Goal: Information Seeking & Learning: Learn about a topic

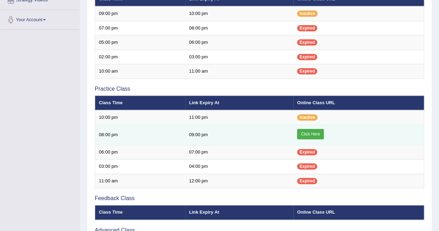
click at [316, 130] on link "Click Here" at bounding box center [310, 134] width 27 height 10
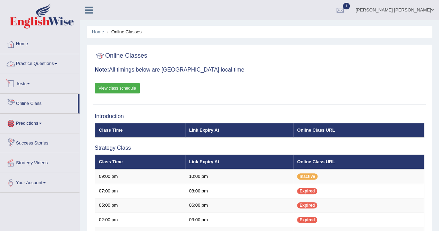
click at [26, 82] on link "Tests" at bounding box center [39, 82] width 79 height 17
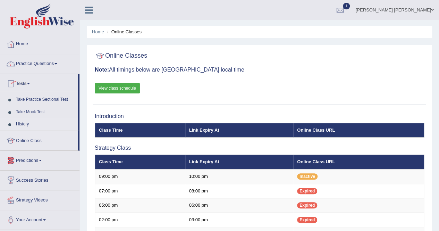
click at [27, 124] on link "History" at bounding box center [45, 124] width 65 height 12
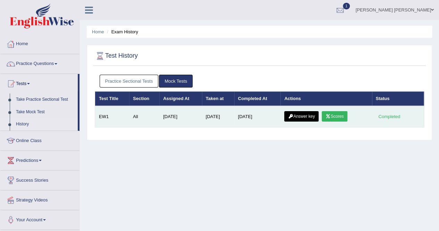
click at [333, 114] on link "Scores" at bounding box center [334, 116] width 26 height 10
click at [298, 115] on link "Answer key" at bounding box center [301, 116] width 34 height 10
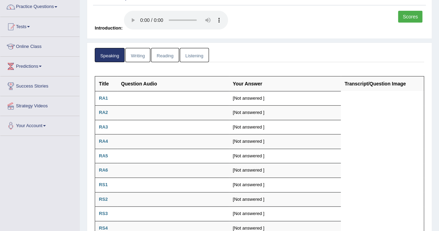
scroll to position [53, 0]
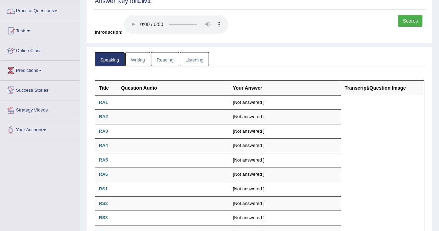
click at [142, 58] on link "Writing" at bounding box center [137, 59] width 25 height 14
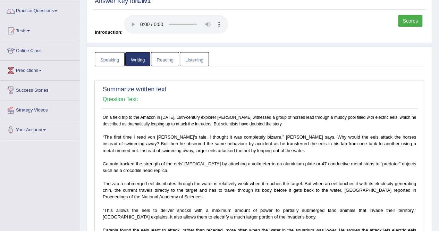
click at [160, 59] on link "Reading" at bounding box center [165, 59] width 28 height 14
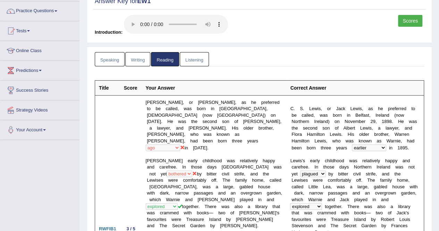
click at [200, 59] on link "Listening" at bounding box center [194, 59] width 29 height 14
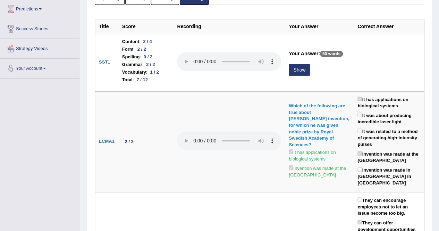
scroll to position [0, 0]
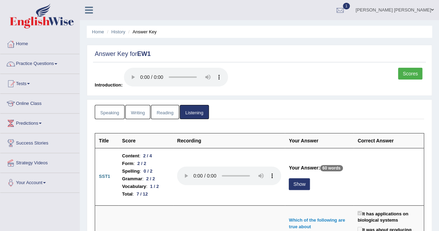
click at [114, 109] on link "Speaking" at bounding box center [110, 112] width 30 height 14
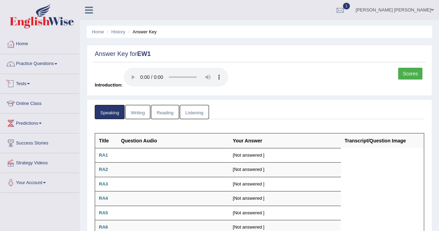
click at [20, 84] on link "Tests" at bounding box center [39, 82] width 79 height 17
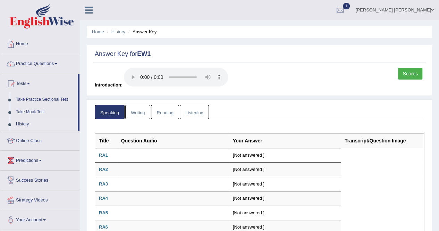
click at [28, 121] on link "History" at bounding box center [45, 124] width 65 height 12
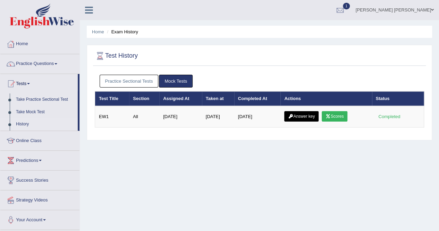
click at [141, 79] on link "Practice Sectional Tests" at bounding box center [129, 81] width 59 height 13
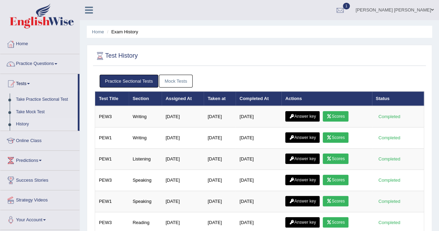
click at [401, 12] on link "[PERSON_NAME] [PERSON_NAME]" at bounding box center [394, 9] width 88 height 18
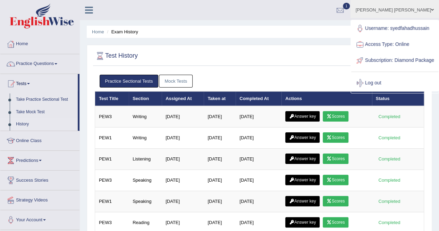
click at [302, 54] on div at bounding box center [259, 56] width 329 height 14
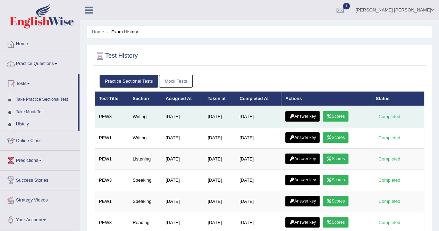
click at [294, 115] on icon at bounding box center [291, 116] width 5 height 4
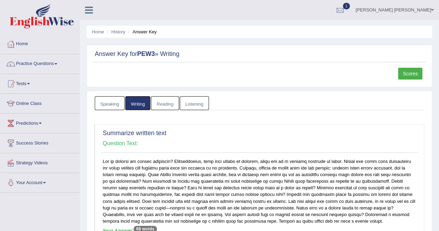
click at [104, 106] on link "Speaking" at bounding box center [110, 103] width 30 height 14
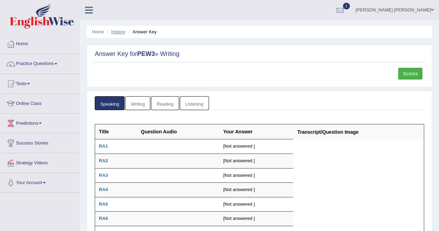
click at [120, 31] on link "History" at bounding box center [118, 31] width 14 height 5
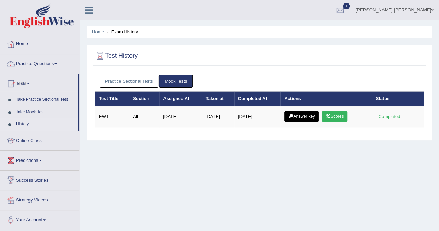
click at [137, 82] on link "Practice Sectional Tests" at bounding box center [129, 81] width 59 height 13
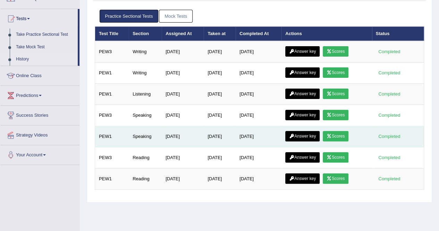
scroll to position [69, 0]
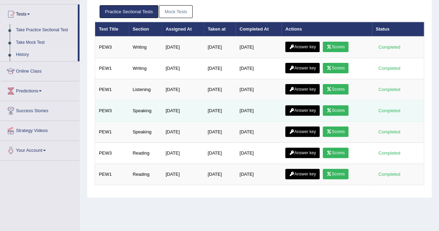
click at [308, 109] on link "Answer key" at bounding box center [302, 110] width 34 height 10
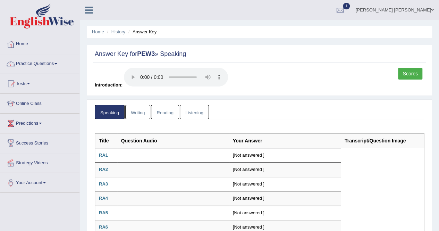
click at [119, 32] on link "History" at bounding box center [118, 31] width 14 height 5
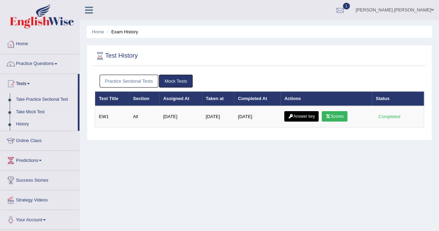
drag, startPoint x: 0, startPoint y: 0, endPoint x: 131, endPoint y: 80, distance: 153.8
click at [131, 80] on link "Practice Sectional Tests" at bounding box center [129, 81] width 59 height 13
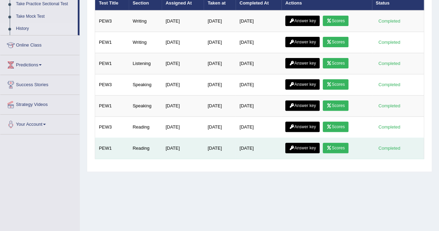
scroll to position [104, 0]
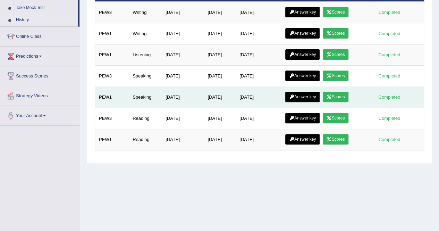
click at [302, 94] on link "Answer key" at bounding box center [302, 97] width 34 height 10
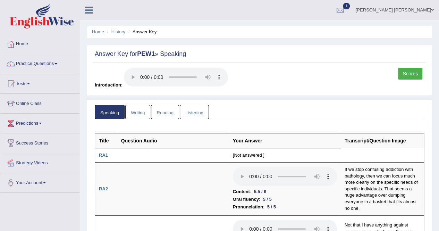
click at [102, 32] on link "Home" at bounding box center [98, 31] width 12 height 5
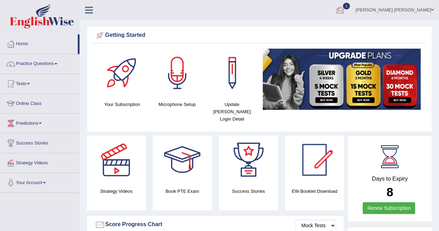
click at [345, 10] on div at bounding box center [340, 10] width 10 height 10
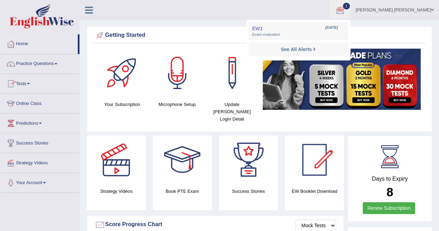
click at [28, 82] on link "Tests" at bounding box center [39, 82] width 79 height 17
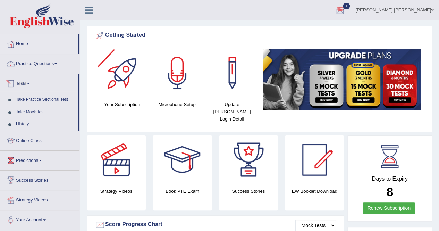
click at [28, 145] on link "Online Class" at bounding box center [39, 139] width 79 height 17
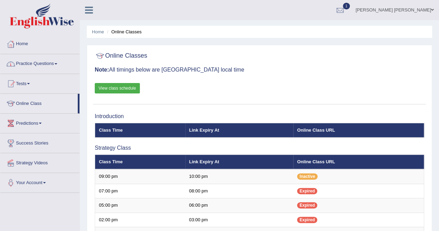
click at [42, 66] on link "Practice Questions" at bounding box center [39, 62] width 79 height 17
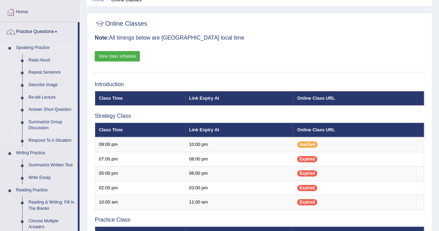
scroll to position [104, 0]
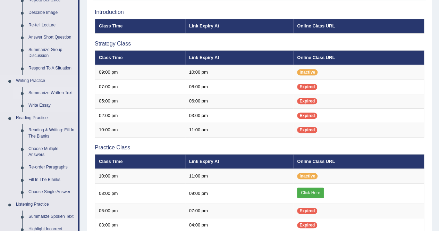
click at [47, 90] on link "Summarize Written Text" at bounding box center [51, 93] width 52 height 12
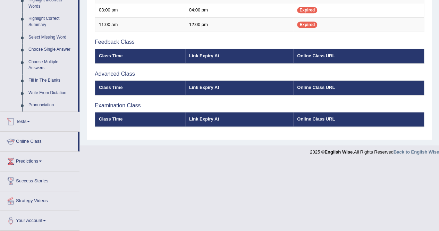
scroll to position [313, 0]
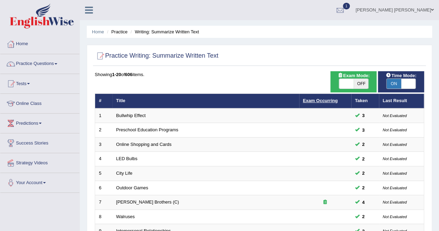
click at [325, 99] on link "Exam Occurring" at bounding box center [320, 100] width 35 height 5
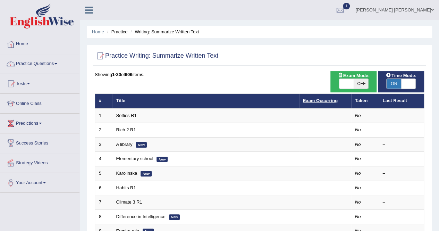
click at [332, 100] on link "Exam Occurring" at bounding box center [320, 100] width 35 height 5
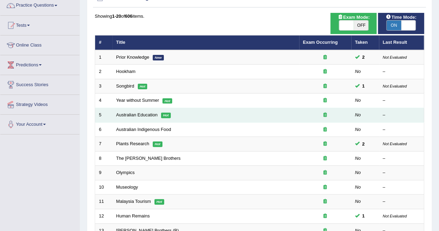
scroll to position [69, 0]
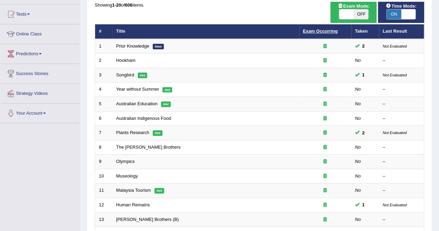
click at [324, 31] on link "Exam Occurring" at bounding box center [320, 30] width 35 height 5
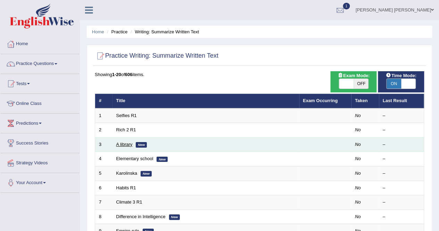
click at [127, 142] on link "A library" at bounding box center [124, 143] width 16 height 5
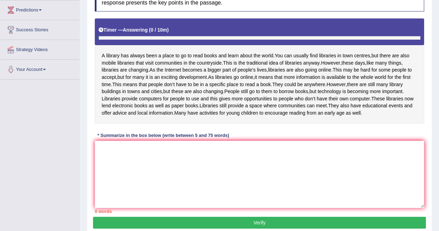
scroll to position [139, 0]
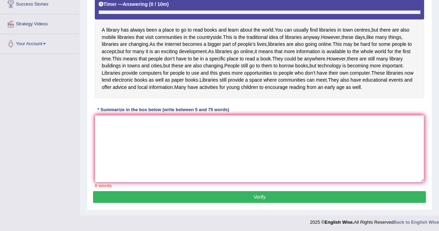
click at [175, 154] on textarea at bounding box center [259, 148] width 329 height 67
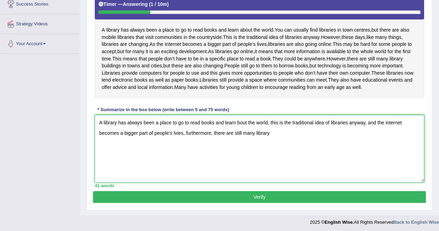
click at [289, 157] on textarea "A library has always been a place to go to read books and learn bout the world,…" at bounding box center [259, 148] width 329 height 67
click at [318, 154] on textarea "A library has always been a place to go to read books and learn bout the world,…" at bounding box center [259, 148] width 329 height 67
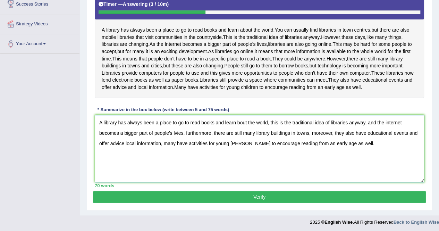
type textarea "A library has always been a place to go to read books and learn bout the world,…"
click at [253, 203] on button "Verify" at bounding box center [259, 197] width 333 height 12
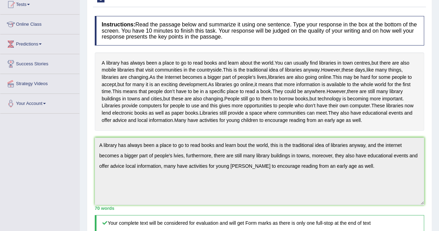
scroll to position [0, 0]
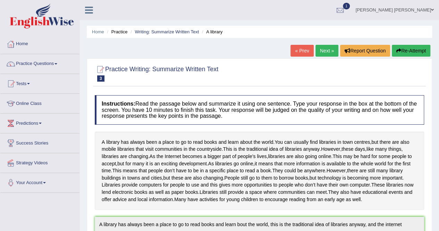
click at [327, 54] on link "Next »" at bounding box center [326, 51] width 23 height 12
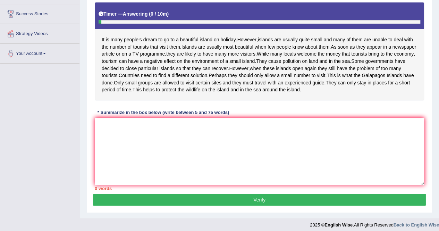
scroll to position [139, 0]
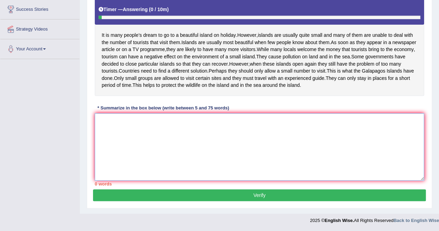
click at [169, 164] on textarea at bounding box center [259, 146] width 329 height 67
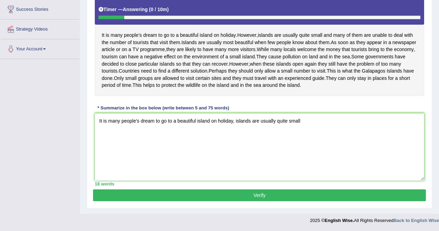
scroll to position [133, 0]
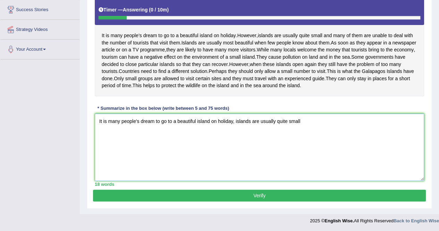
click at [302, 156] on textarea "It is many people's dream to go to a beautiful island on holiday, islands are u…" at bounding box center [259, 146] width 329 height 67
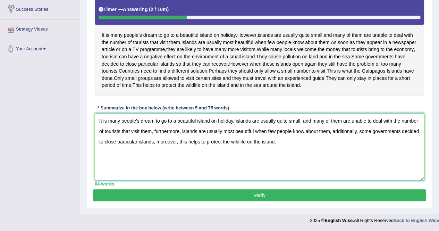
scroll to position [168, 0]
type textarea "It is many people's dream to go to a beautiful island on holiday, islands are u…"
click at [260, 195] on button "Verify" at bounding box center [259, 195] width 333 height 12
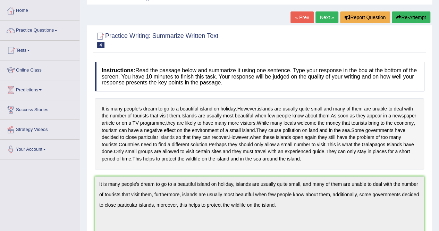
scroll to position [33, 0]
click at [329, 19] on link "Next »" at bounding box center [326, 18] width 23 height 12
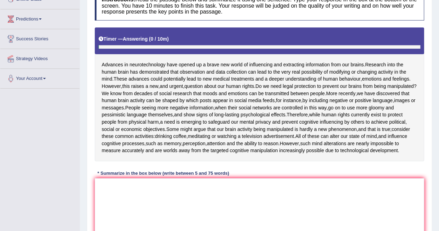
scroll to position [139, 0]
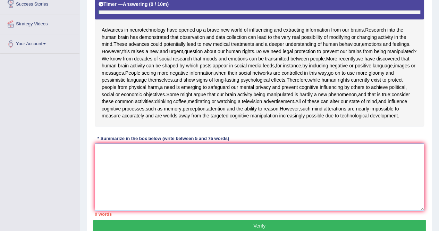
click at [157, 197] on textarea at bounding box center [259, 176] width 329 height 67
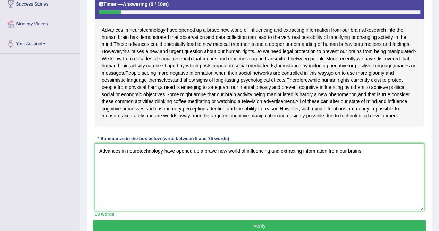
click at [388, 179] on textarea "Advances in neurotechnology have opened up a brave new world of influencing and…" at bounding box center [259, 176] width 329 height 67
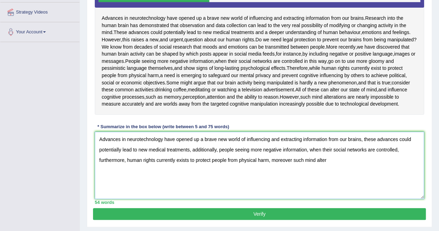
scroll to position [152, 0]
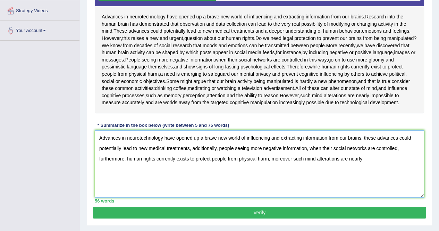
click at [297, 187] on textarea "Advances in neurotechnology have opened up a brave new world of influencing and…" at bounding box center [259, 163] width 329 height 67
click at [365, 188] on textarea "Advances in neurotechnology have opened up a brave new world of influencing and…" at bounding box center [259, 163] width 329 height 67
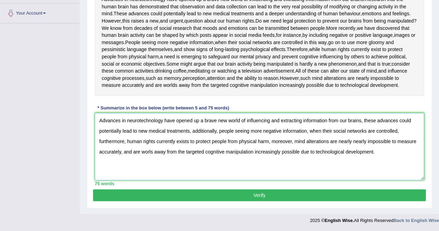
type textarea "Advances in neurotechnology have opened up a brave new world of influencing and…"
click at [332, 191] on button "Verify" at bounding box center [259, 195] width 333 height 12
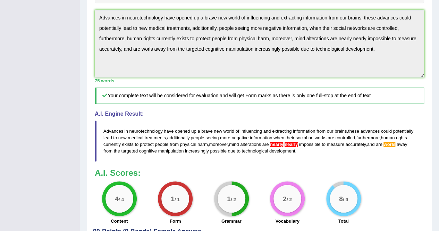
scroll to position [270, 0]
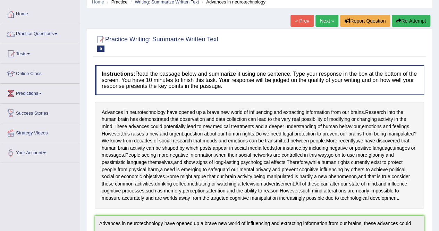
scroll to position [0, 0]
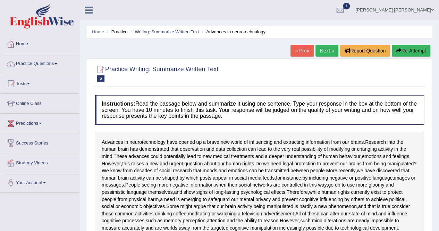
click at [413, 55] on button "Re-Attempt" at bounding box center [411, 51] width 38 height 12
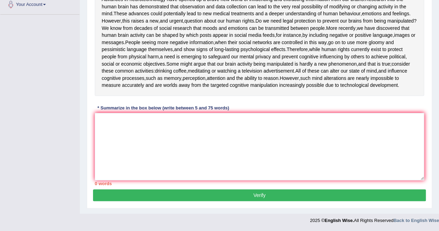
scroll to position [205, 0]
paste textarea "Advances in neurotechnology have opened up a brave new world of influencing and…"
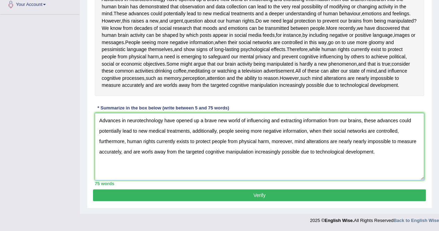
click at [350, 141] on textarea "Advances in neurotechnology have opened up a brave new world of influencing and…" at bounding box center [259, 146] width 329 height 67
click at [149, 152] on textarea "Advances in neurotechnology have opened up a brave new world of influencing and…" at bounding box center [259, 146] width 329 height 67
type textarea "Advances in neurotechnology have opened up a brave new world of influencing and…"
click at [298, 196] on button "Verify" at bounding box center [259, 195] width 333 height 12
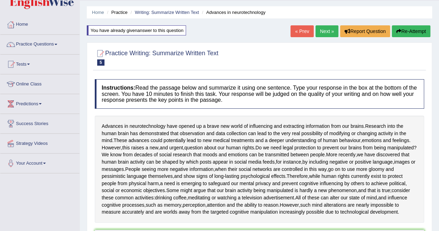
scroll to position [0, 0]
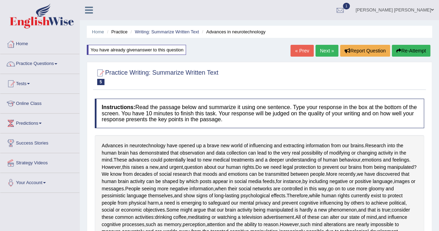
click at [320, 52] on link "Next »" at bounding box center [326, 51] width 23 height 12
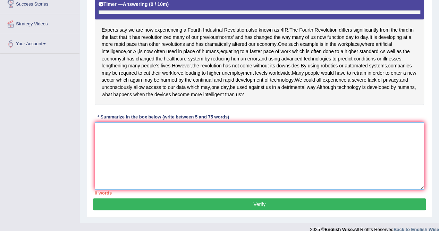
click at [182, 156] on textarea at bounding box center [259, 155] width 329 height 67
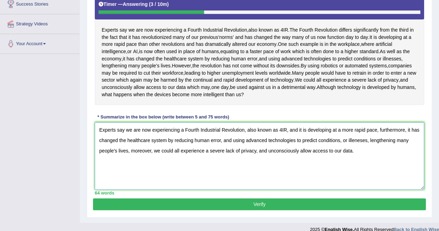
type textarea "Experts say we are now experiencing a Fourth Industrial Revolution, also known …"
click at [258, 210] on button "Verify" at bounding box center [259, 204] width 333 height 12
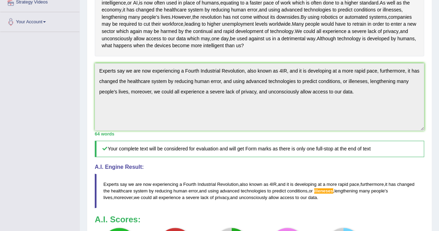
scroll to position [149, 0]
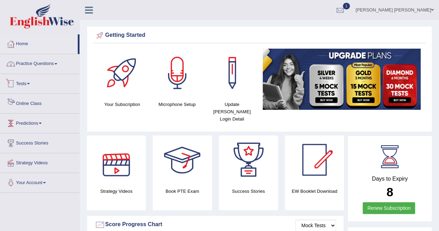
click at [47, 62] on link "Practice Questions" at bounding box center [39, 62] width 79 height 17
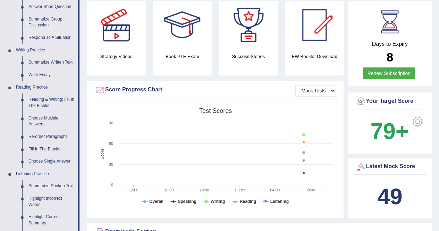
scroll to position [139, 0]
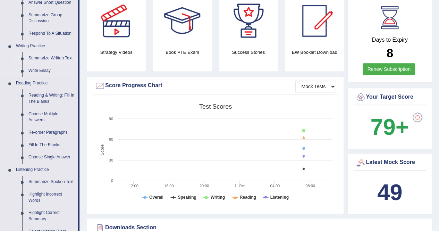
click at [46, 60] on link "Summarize Written Text" at bounding box center [51, 58] width 52 height 12
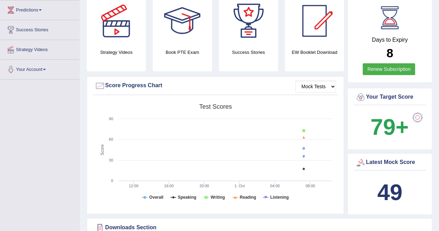
scroll to position [181, 0]
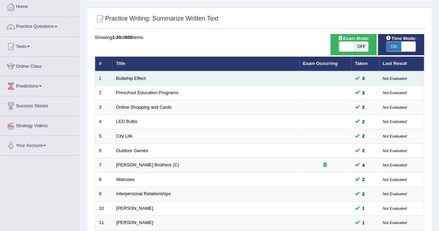
scroll to position [35, 0]
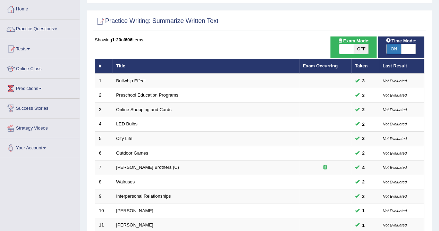
click at [324, 65] on link "Exam Occurring" at bounding box center [320, 65] width 35 height 5
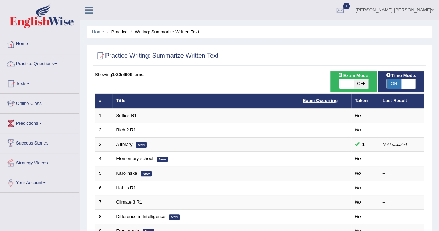
click at [327, 102] on link "Exam Occurring" at bounding box center [320, 100] width 35 height 5
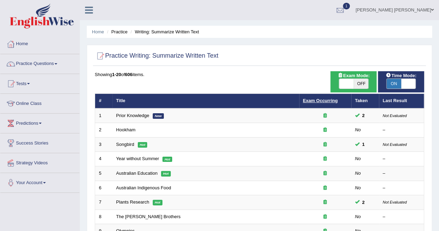
click at [330, 101] on link "Exam Occurring" at bounding box center [320, 100] width 35 height 5
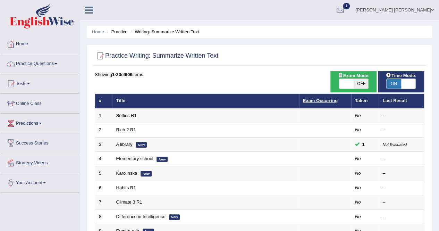
click at [327, 100] on link "Exam Occurring" at bounding box center [320, 100] width 35 height 5
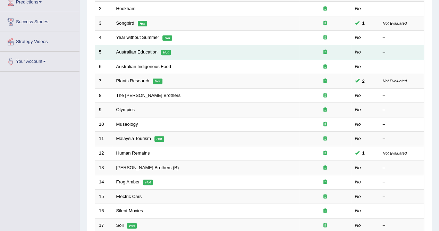
scroll to position [17, 0]
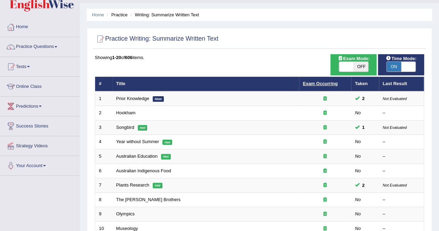
click at [320, 84] on link "Exam Occurring" at bounding box center [320, 83] width 35 height 5
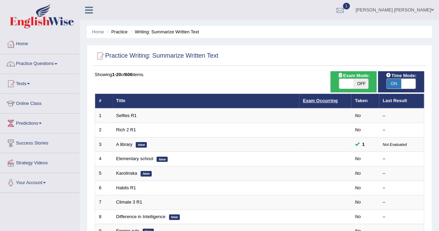
click at [323, 101] on link "Exam Occurring" at bounding box center [320, 100] width 35 height 5
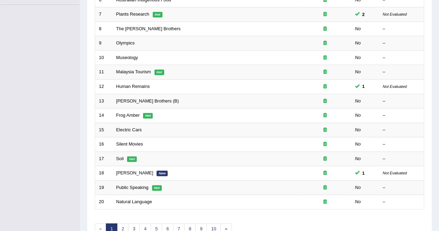
scroll to position [225, 0]
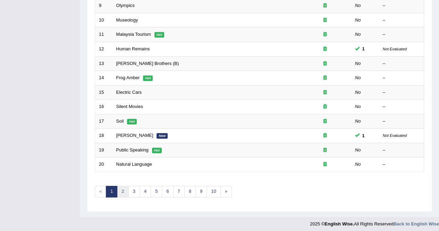
click at [119, 190] on link "2" at bounding box center [122, 191] width 11 height 11
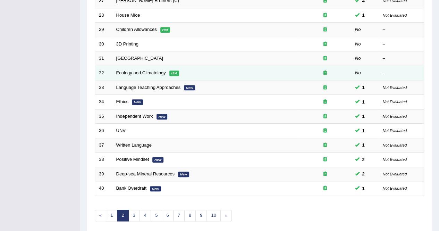
scroll to position [208, 0]
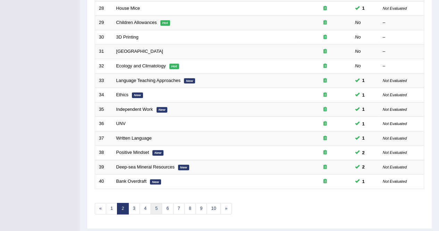
click at [150, 208] on link "5" at bounding box center [155, 208] width 11 height 11
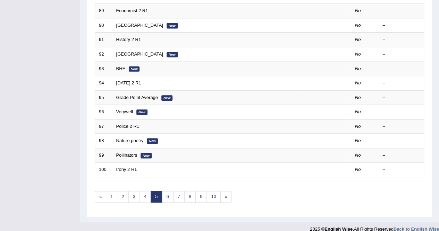
scroll to position [225, 0]
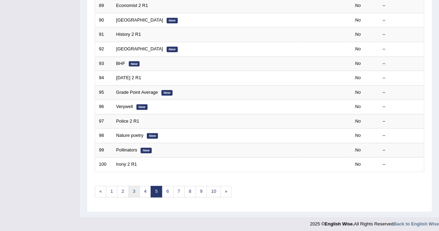
click at [134, 189] on link "3" at bounding box center [133, 191] width 11 height 11
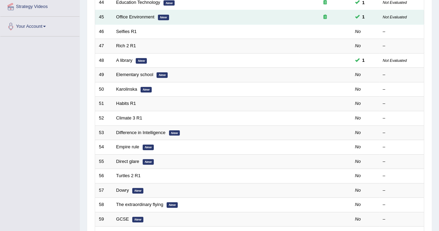
scroll to position [208, 0]
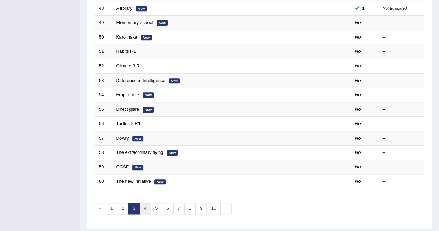
click at [145, 204] on link "4" at bounding box center [144, 208] width 11 height 11
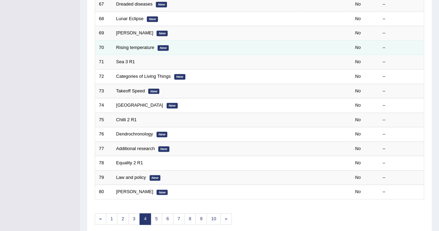
scroll to position [225, 0]
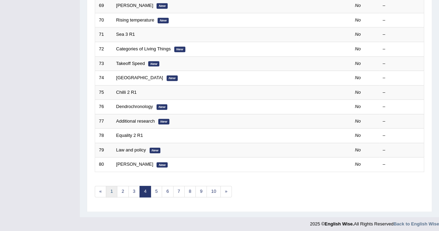
click at [115, 190] on link "1" at bounding box center [111, 191] width 11 height 11
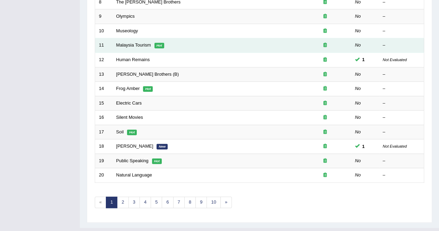
scroll to position [225, 0]
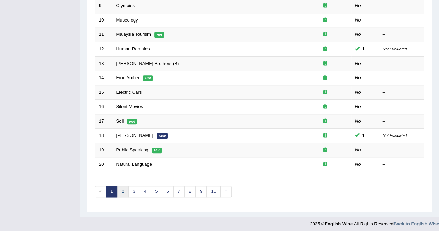
click at [124, 189] on link "2" at bounding box center [122, 191] width 11 height 11
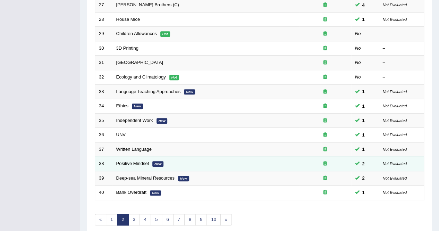
scroll to position [208, 0]
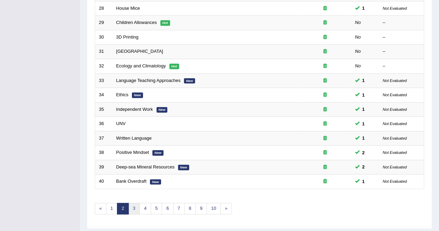
click at [135, 207] on link "3" at bounding box center [133, 208] width 11 height 11
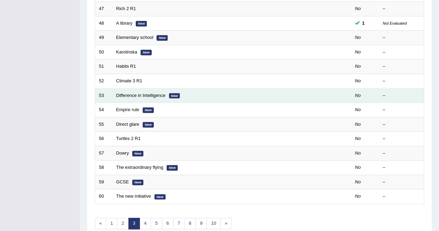
scroll to position [225, 0]
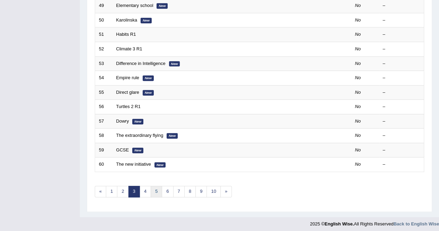
click at [150, 190] on link "5" at bounding box center [155, 191] width 11 height 11
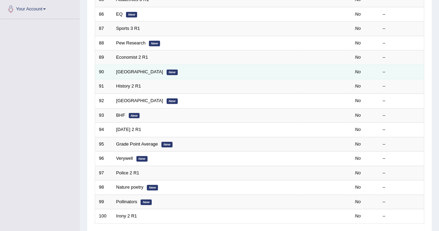
scroll to position [225, 0]
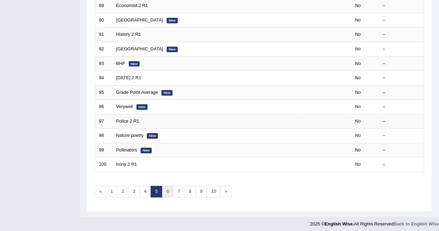
click at [167, 186] on link "6" at bounding box center [167, 191] width 11 height 11
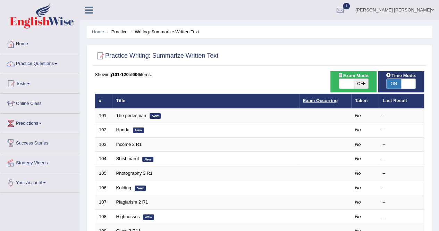
click at [319, 98] on link "Exam Occurring" at bounding box center [320, 100] width 35 height 5
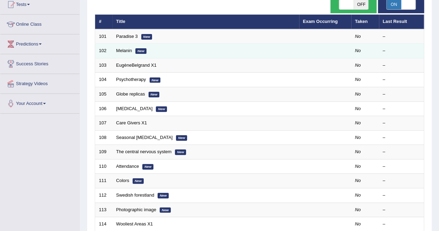
scroll to position [35, 0]
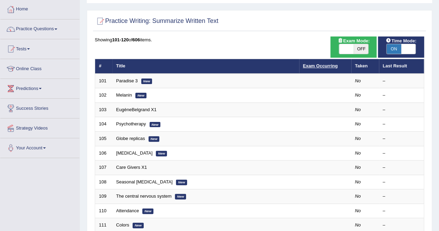
click at [315, 63] on link "Exam Occurring" at bounding box center [320, 65] width 35 height 5
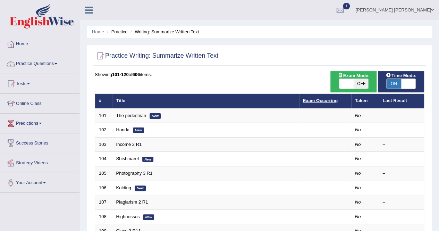
click at [312, 101] on link "Exam Occurring" at bounding box center [320, 100] width 35 height 5
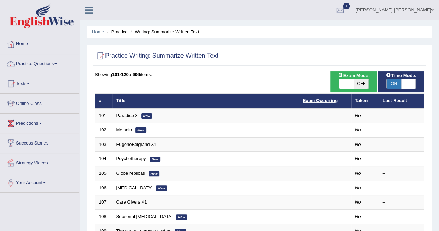
click at [328, 100] on link "Exam Occurring" at bounding box center [320, 100] width 35 height 5
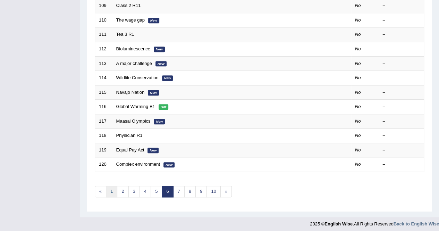
click at [114, 191] on link "1" at bounding box center [111, 191] width 11 height 11
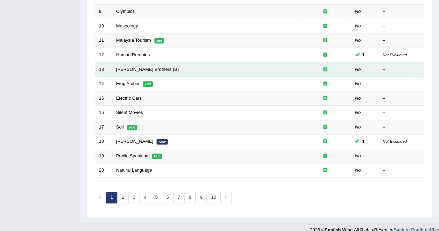
scroll to position [225, 0]
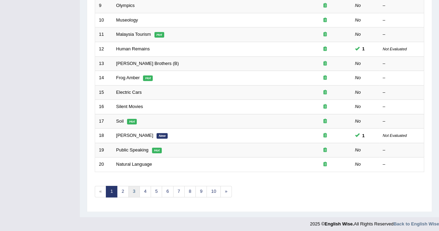
click at [137, 189] on link "3" at bounding box center [133, 191] width 11 height 11
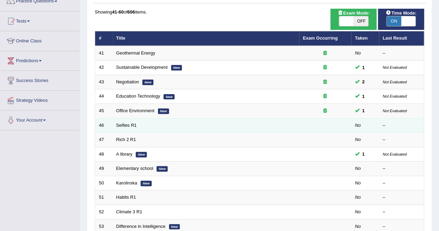
scroll to position [69, 0]
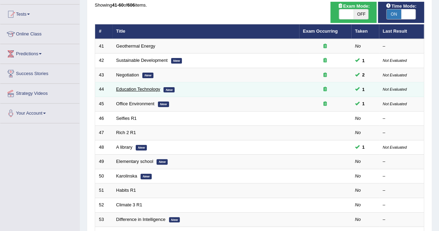
click at [135, 88] on link "Education Technology" at bounding box center [138, 88] width 44 height 5
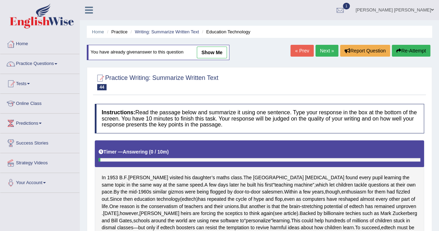
click at [215, 51] on link "show me" at bounding box center [212, 52] width 30 height 12
type textarea "In 1953 B F Skinner visited his daughter's math class, and, a few days later he…"
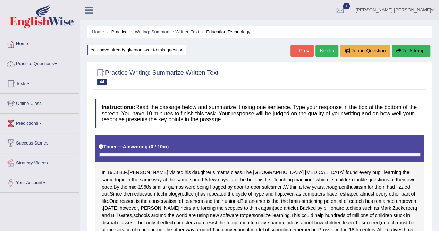
click at [329, 50] on link "Next »" at bounding box center [326, 51] width 23 height 12
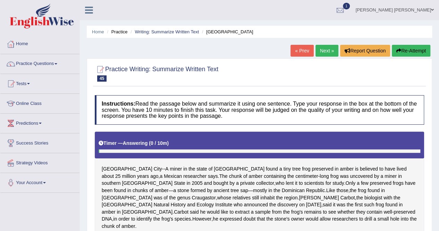
click at [317, 51] on link "Next »" at bounding box center [326, 51] width 23 height 12
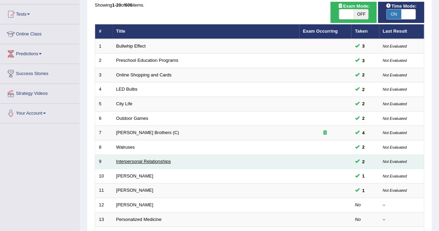
click at [134, 159] on link "Interpersonal Relationships" at bounding box center [143, 160] width 55 height 5
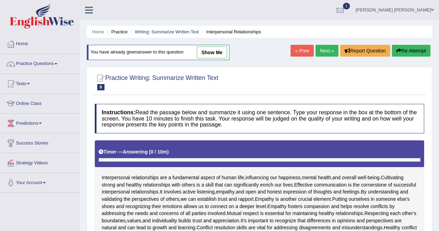
click at [204, 52] on link "show me" at bounding box center [212, 52] width 30 height 12
type textarea "Interpersonal relationships are fundamental aspect of human life, influencing o…"
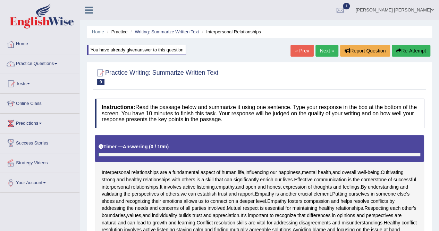
click at [320, 51] on link "Next »" at bounding box center [326, 51] width 23 height 12
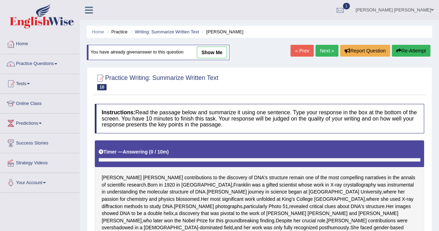
click at [206, 50] on link "show me" at bounding box center [212, 52] width 30 height 12
type textarea "[PERSON_NAME] contribution to the discovery of DNA's structure remain one of th…"
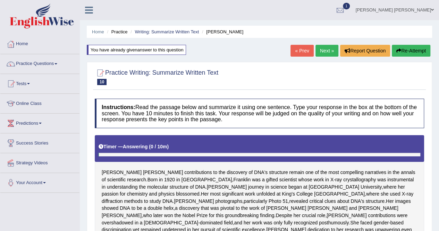
click at [325, 53] on link "Next »" at bounding box center [326, 51] width 23 height 12
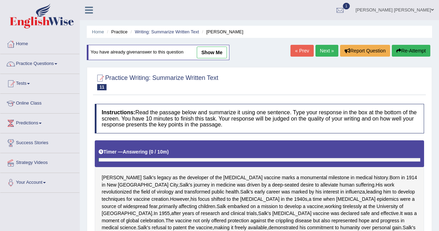
click at [205, 49] on link "show me" at bounding box center [212, 52] width 30 height 12
type textarea "Jonas Salk's legacy as the developer of the polio vaccine marks a monumental mi…"
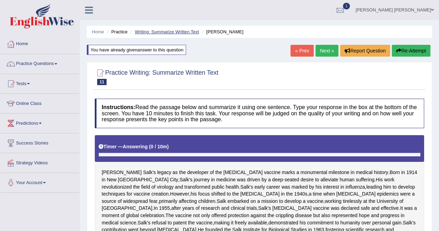
click at [182, 34] on link "Writing: Summarize Written Text" at bounding box center [167, 31] width 64 height 5
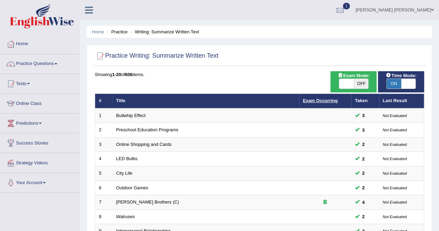
click at [326, 100] on link "Exam Occurring" at bounding box center [320, 100] width 35 height 5
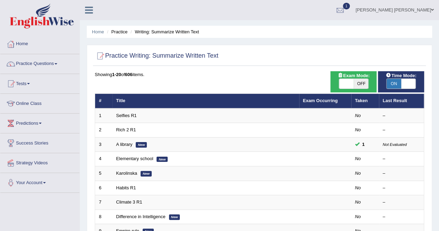
click at [326, 100] on link "Exam Occurring" at bounding box center [320, 100] width 35 height 5
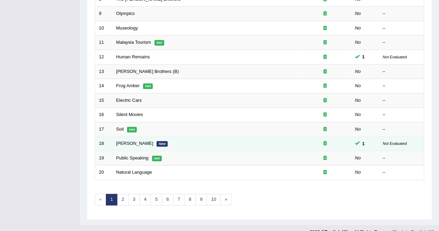
scroll to position [225, 0]
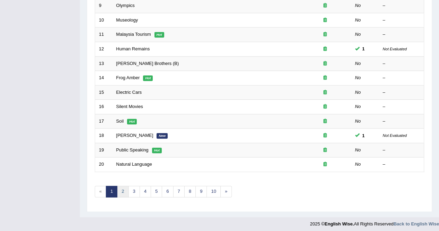
click at [127, 187] on link "2" at bounding box center [122, 191] width 11 height 11
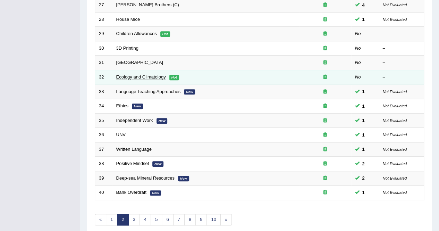
scroll to position [208, 0]
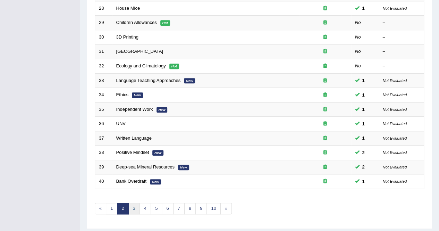
click at [134, 207] on link "3" at bounding box center [133, 208] width 11 height 11
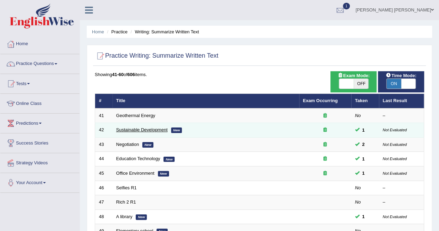
click at [138, 129] on link "Sustainable Development" at bounding box center [141, 129] width 51 height 5
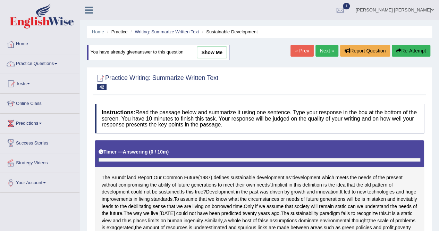
click at [217, 50] on link "show me" at bounding box center [212, 52] width 30 height 12
type textarea "The Brundt land Report defines sustainable development as "development which me…"
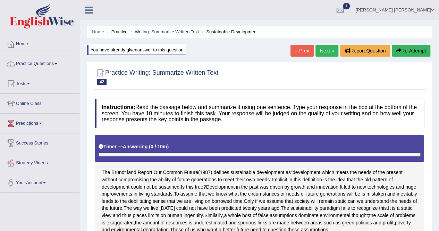
click at [327, 50] on link "Next »" at bounding box center [326, 51] width 23 height 12
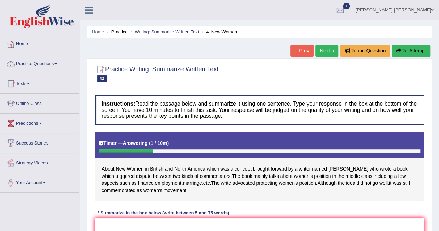
scroll to position [35, 0]
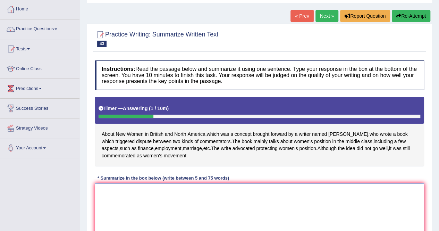
click at [174, 207] on textarea at bounding box center [259, 216] width 329 height 67
type textarea "About New"
